Goal: Task Accomplishment & Management: Use online tool/utility

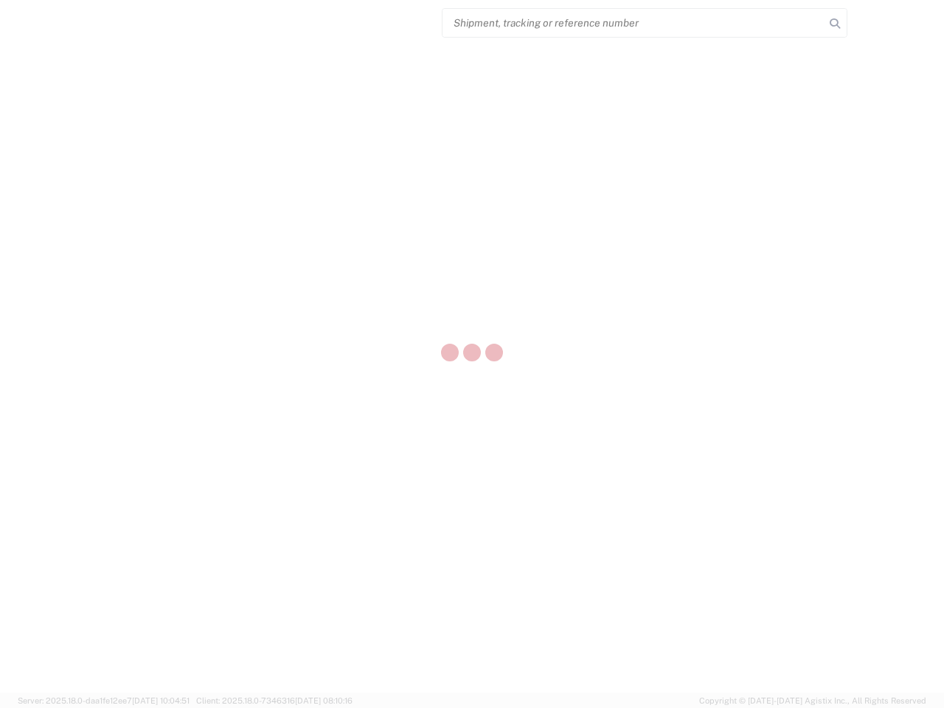
select select "US"
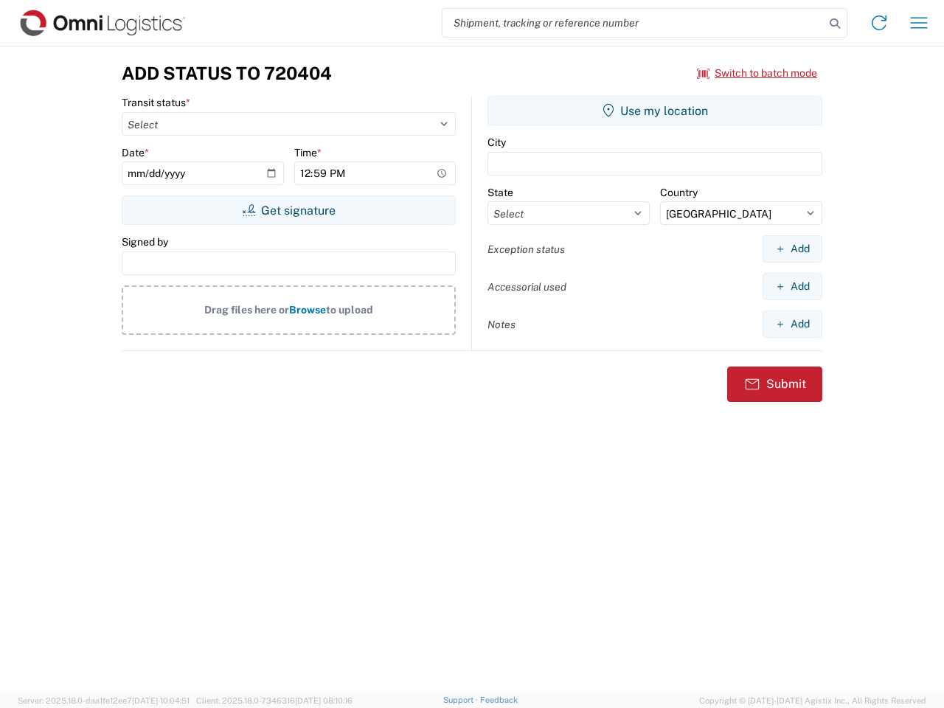
click at [633, 23] on input "search" at bounding box center [633, 23] width 382 height 28
click at [835, 24] on icon at bounding box center [834, 23] width 21 height 21
click at [879, 23] on icon at bounding box center [879, 23] width 24 height 24
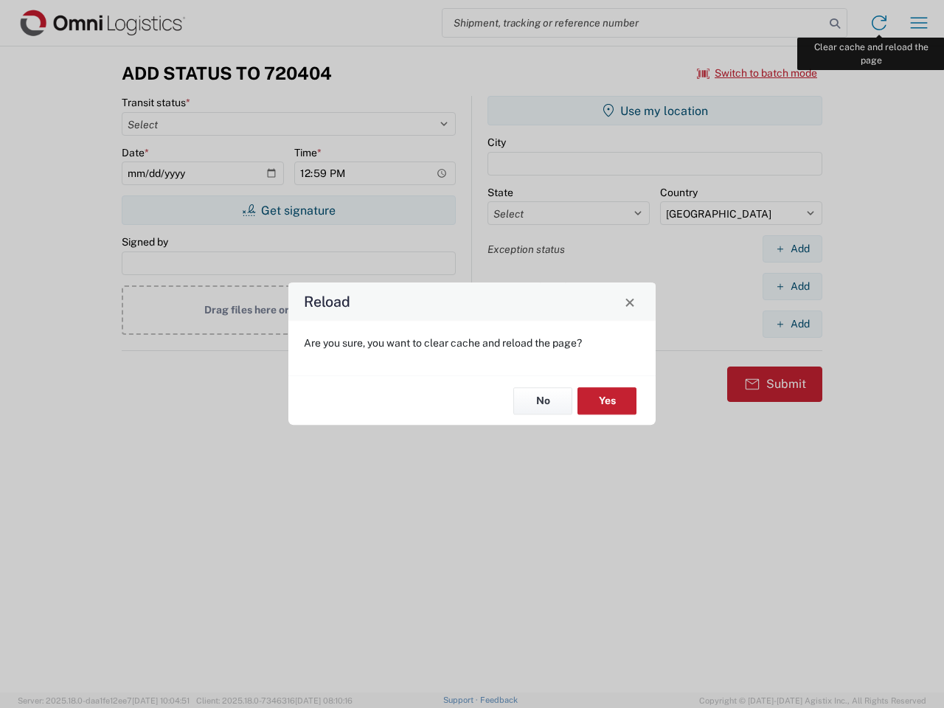
click at [919, 23] on div "Reload Are you sure, you want to clear cache and reload the page? No Yes" at bounding box center [472, 354] width 944 height 708
click at [757, 73] on div "Reload Are you sure, you want to clear cache and reload the page? No Yes" at bounding box center [472, 354] width 944 height 708
click at [288, 210] on div "Reload Are you sure, you want to clear cache and reload the page? No Yes" at bounding box center [472, 354] width 944 height 708
click at [655, 111] on div "Reload Are you sure, you want to clear cache and reload the page? No Yes" at bounding box center [472, 354] width 944 height 708
click at [792, 248] on div "Reload Are you sure, you want to clear cache and reload the page? No Yes" at bounding box center [472, 354] width 944 height 708
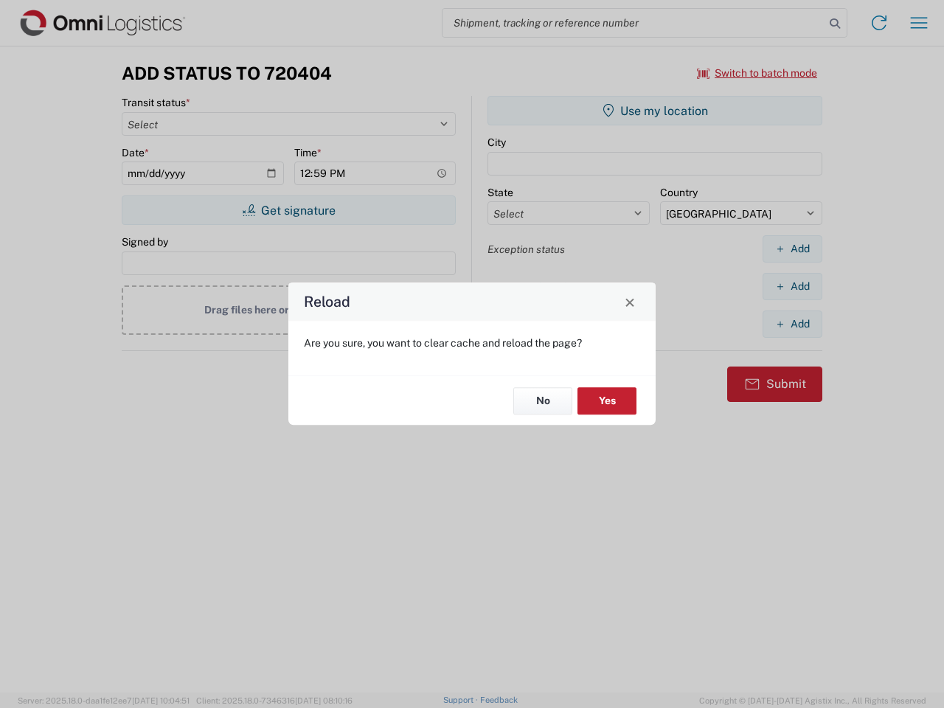
click at [792, 286] on div "Reload Are you sure, you want to clear cache and reload the page? No Yes" at bounding box center [472, 354] width 944 height 708
click at [792, 324] on div "Reload Are you sure, you want to clear cache and reload the page? No Yes" at bounding box center [472, 354] width 944 height 708
